Goal: Find specific page/section: Find specific page/section

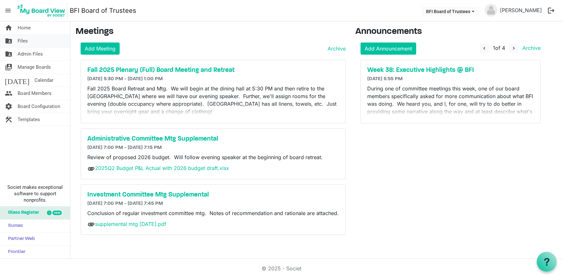
click at [26, 40] on span "Files" at bounding box center [23, 41] width 10 height 13
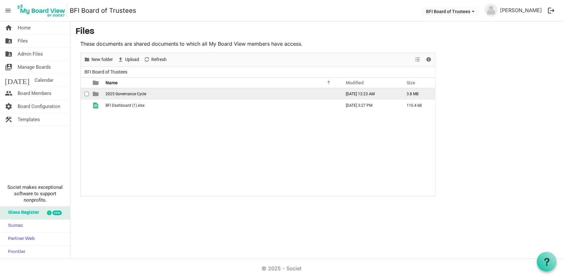
click at [128, 94] on span "2025 Governance Cycle" at bounding box center [126, 94] width 41 height 4
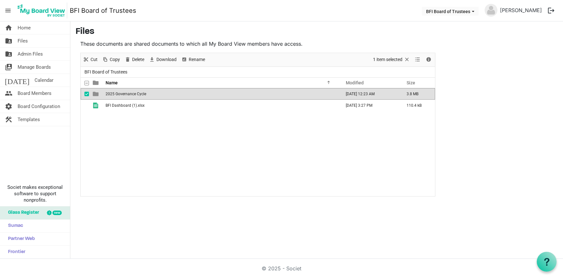
click at [128, 94] on span "2025 Governance Cycle" at bounding box center [126, 94] width 41 height 4
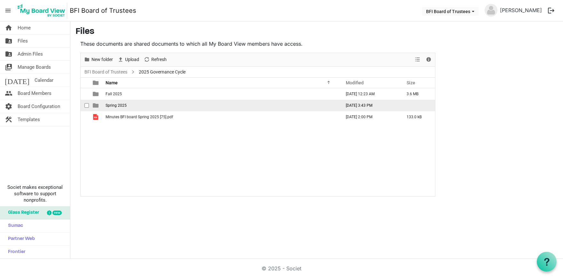
click at [116, 105] on span "Spring 2025" at bounding box center [116, 105] width 21 height 4
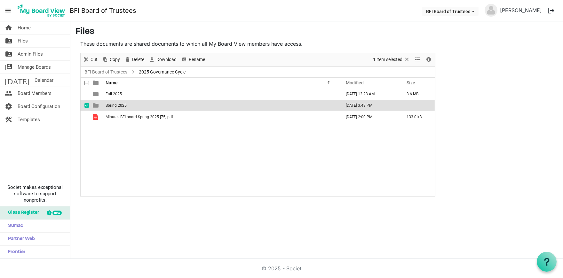
click at [116, 105] on span "Spring 2025" at bounding box center [116, 105] width 21 height 4
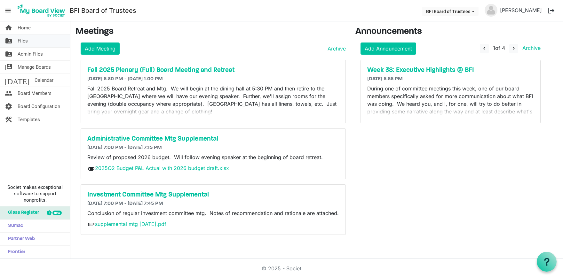
click at [27, 43] on span "Files" at bounding box center [23, 41] width 10 height 13
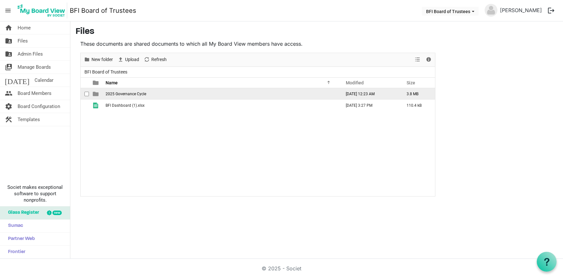
click at [122, 95] on span "2025 Governance Cycle" at bounding box center [126, 94] width 41 height 4
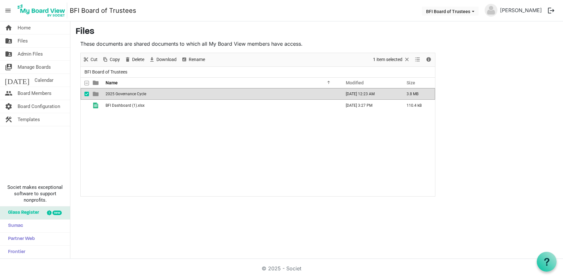
click at [122, 95] on span "2025 Governance Cycle" at bounding box center [126, 94] width 41 height 4
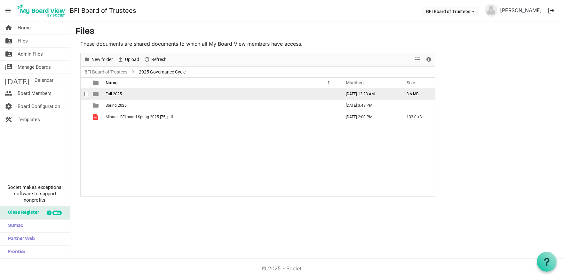
click at [117, 94] on span "Fall 2025" at bounding box center [114, 94] width 16 height 4
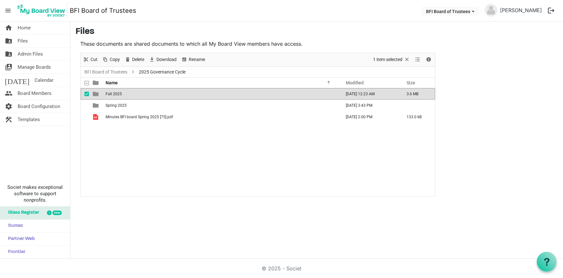
click at [117, 94] on span "Fall 2025" at bounding box center [114, 94] width 16 height 4
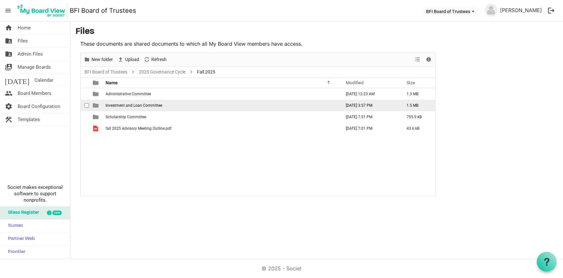
click at [112, 104] on span "Investment and Loan Committee" at bounding box center [134, 105] width 57 height 4
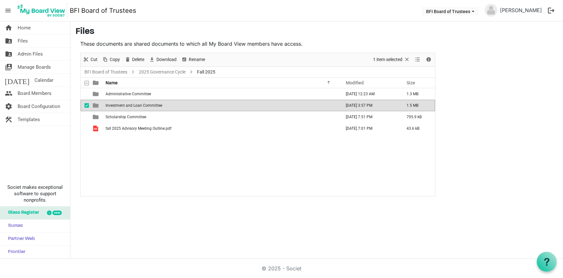
click at [112, 104] on span "Investment and Loan Committee" at bounding box center [134, 105] width 57 height 4
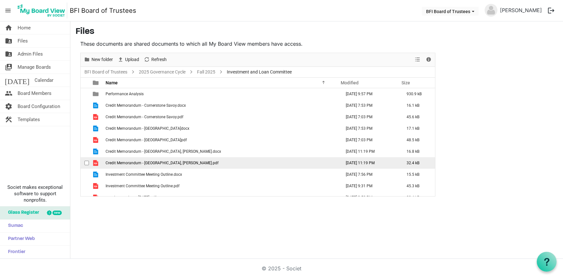
click at [145, 162] on span "Credit Memorandum - pleasant hill, dix.pdf" at bounding box center [162, 163] width 113 height 4
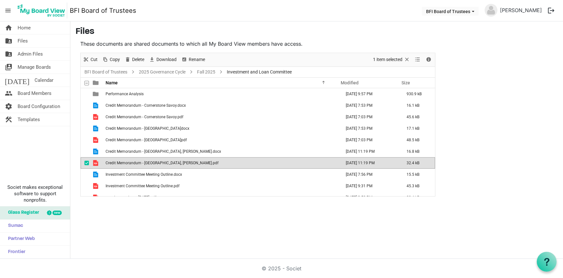
click at [145, 162] on span "Credit Memorandum - pleasant hill, dix.pdf" at bounding box center [162, 163] width 113 height 4
click at [32, 52] on span "Admin Files" at bounding box center [30, 54] width 25 height 13
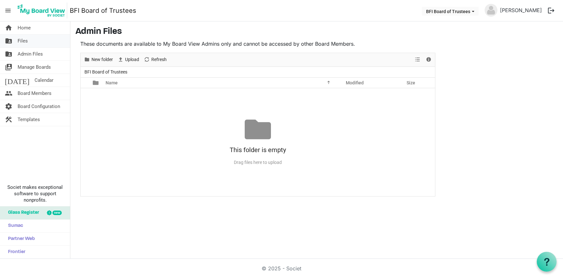
click at [24, 38] on span "Files" at bounding box center [23, 41] width 10 height 13
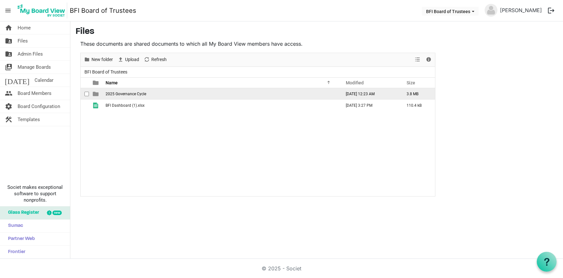
click at [125, 94] on span "2025 Governance Cycle" at bounding box center [126, 94] width 41 height 4
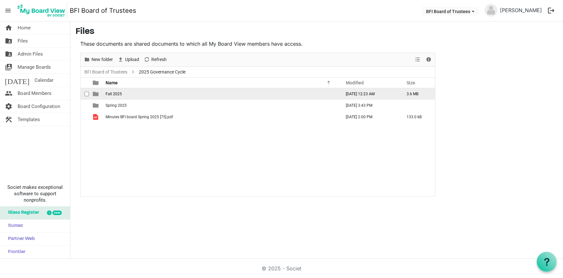
click at [116, 92] on span "Fall 2025" at bounding box center [114, 94] width 16 height 4
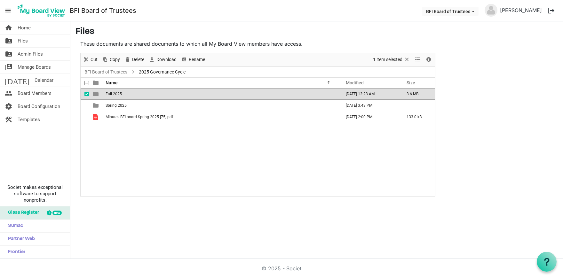
click at [116, 92] on span "Fall 2025" at bounding box center [114, 94] width 16 height 4
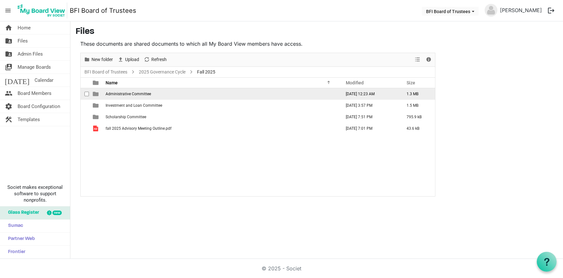
click at [125, 94] on span "Administrative Committee" at bounding box center [128, 94] width 45 height 4
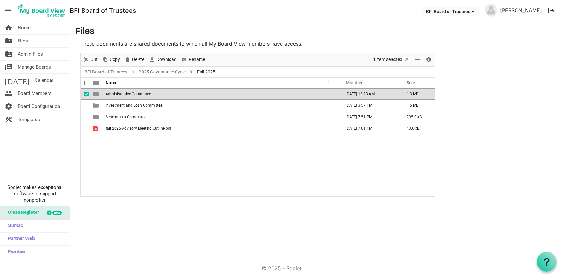
click at [125, 94] on span "Administrative Committee" at bounding box center [128, 94] width 45 height 4
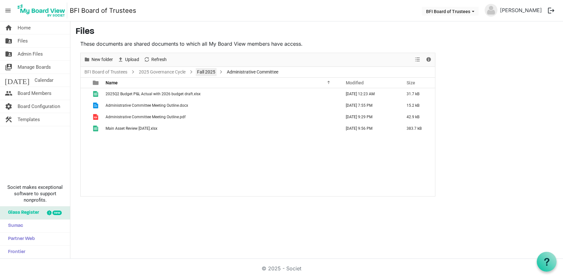
click at [206, 72] on link "Fall 2025" at bounding box center [206, 72] width 21 height 8
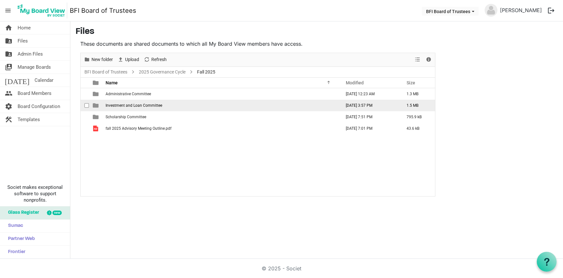
click at [140, 106] on span "Investment and Loan Committee" at bounding box center [134, 105] width 57 height 4
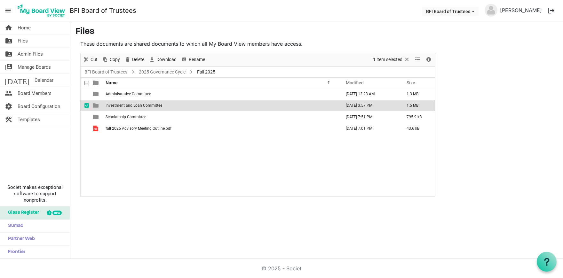
click at [140, 106] on span "Investment and Loan Committee" at bounding box center [134, 105] width 57 height 4
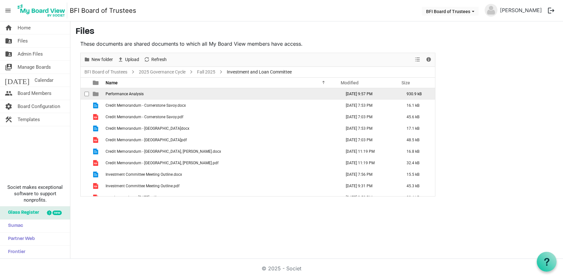
click at [136, 95] on span "Performance Analysis" at bounding box center [125, 94] width 38 height 4
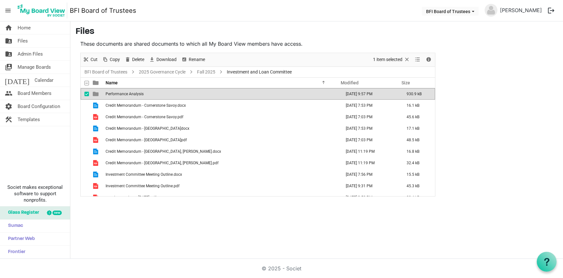
click at [136, 95] on span "Performance Analysis" at bounding box center [125, 94] width 38 height 4
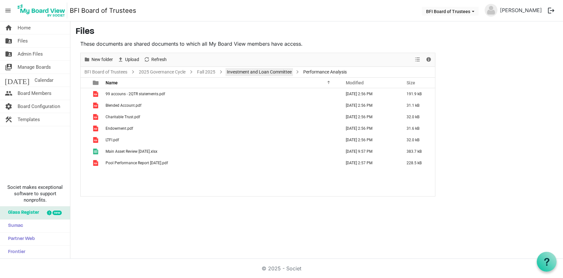
click at [259, 73] on link "Investment and Loan Committee" at bounding box center [260, 72] width 68 height 8
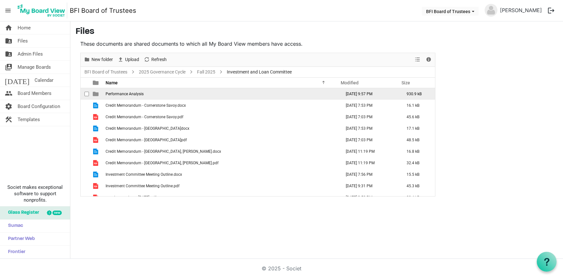
click at [128, 93] on span "Performance Analysis" at bounding box center [125, 94] width 38 height 4
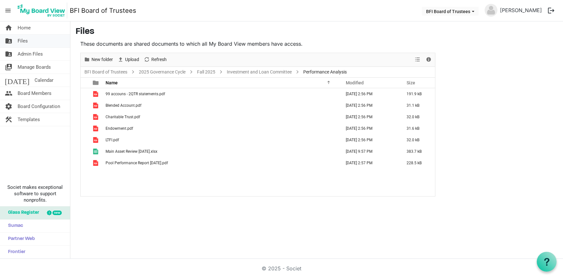
click at [25, 43] on span "Files" at bounding box center [23, 41] width 10 height 13
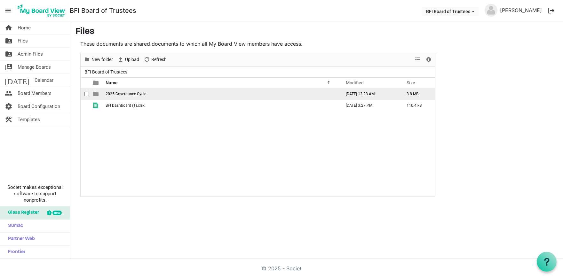
click at [135, 94] on span "2025 Governance Cycle" at bounding box center [126, 94] width 41 height 4
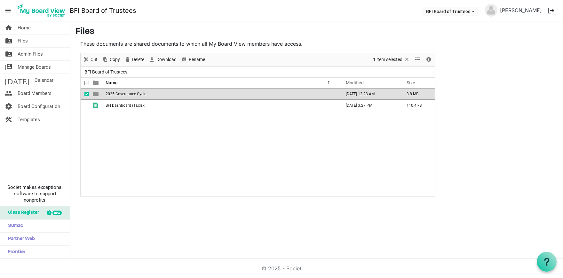
click at [135, 94] on span "2025 Governance Cycle" at bounding box center [126, 94] width 41 height 4
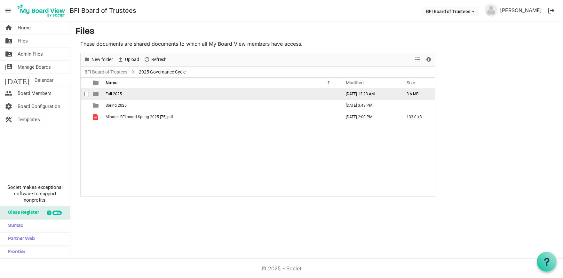
click at [118, 93] on span "Fall 2025" at bounding box center [114, 94] width 16 height 4
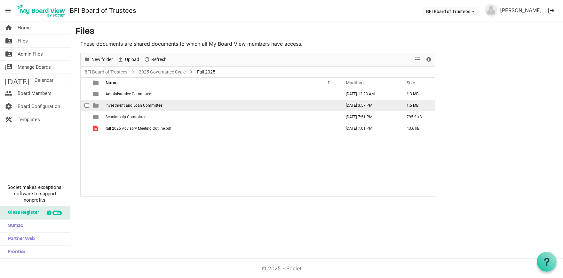
click at [125, 106] on span "Investment and Loan Committee" at bounding box center [134, 105] width 57 height 4
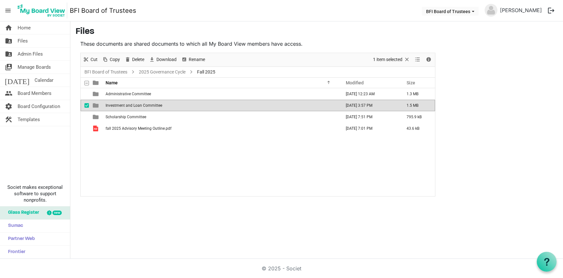
click at [125, 106] on span "Investment and Loan Committee" at bounding box center [134, 105] width 57 height 4
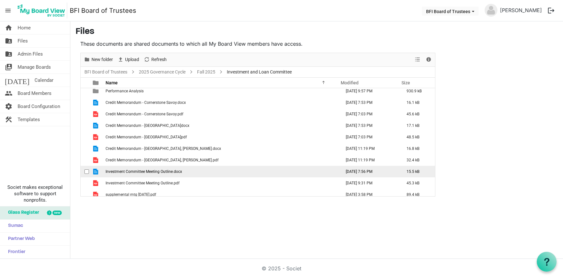
scroll to position [7, 0]
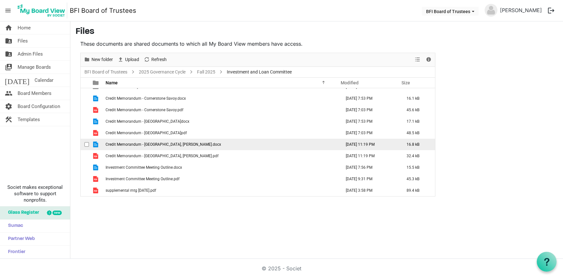
click at [146, 145] on span "Credit Memorandum - pleasant hill, dix.docx" at bounding box center [164, 144] width 116 height 4
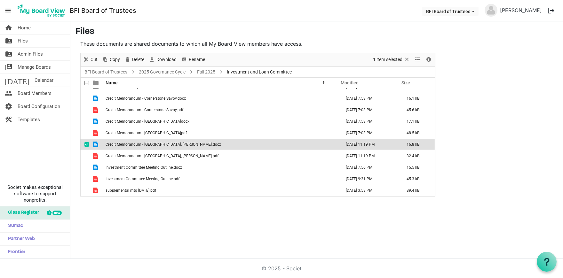
click at [146, 145] on span "Credit Memorandum - pleasant hill, dix.docx" at bounding box center [164, 144] width 116 height 4
